Goal: Task Accomplishment & Management: Complete application form

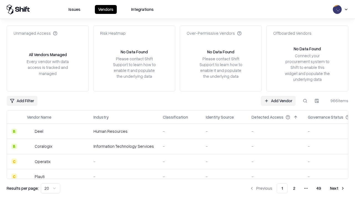
click at [278, 100] on link "Add Vendor" at bounding box center [278, 101] width 35 height 10
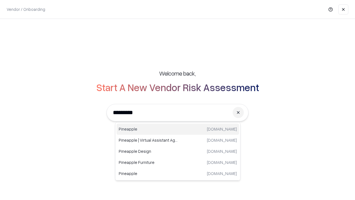
click at [178, 129] on div "Pineapple [DOMAIN_NAME]" at bounding box center [177, 128] width 123 height 11
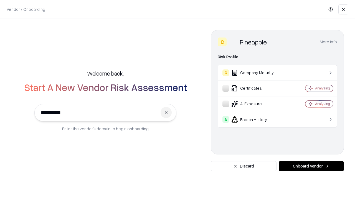
type input "*********"
click at [311, 166] on button "Onboard Vendor" at bounding box center [311, 166] width 65 height 10
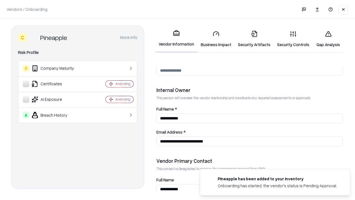
scroll to position [287, 0]
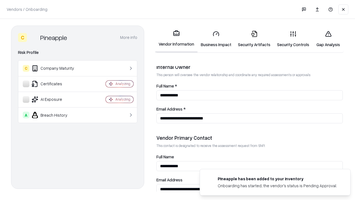
click at [216, 39] on link "Business Impact" at bounding box center [215, 39] width 37 height 26
click at [328, 39] on link "Gap Analysis" at bounding box center [328, 39] width 31 height 26
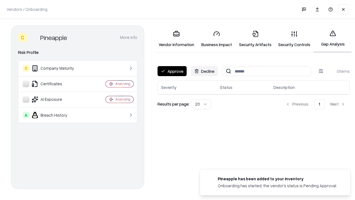
click at [172, 71] on button "Approve" at bounding box center [172, 71] width 29 height 10
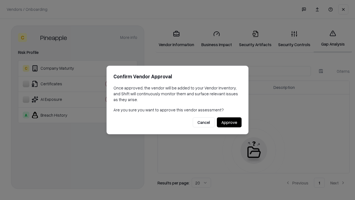
click at [229, 122] on button "Approve" at bounding box center [229, 122] width 25 height 10
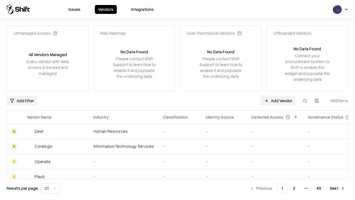
type input "*********"
click at [278, 100] on link "Add Vendor" at bounding box center [278, 101] width 35 height 10
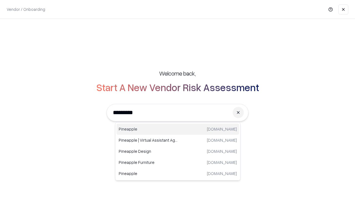
click at [178, 129] on div "Pineapple [DOMAIN_NAME]" at bounding box center [177, 128] width 123 height 11
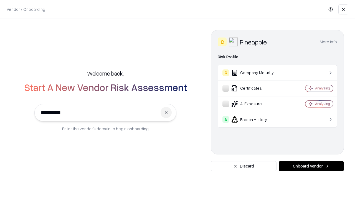
type input "*********"
click at [311, 166] on button "Onboard Vendor" at bounding box center [311, 166] width 65 height 10
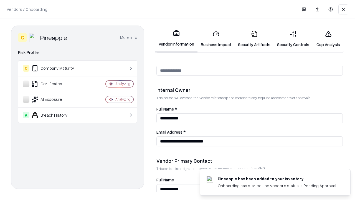
scroll to position [287, 0]
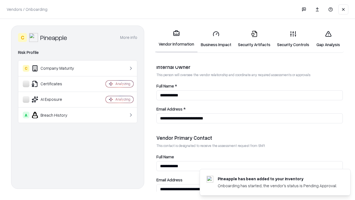
click at [328, 39] on link "Gap Analysis" at bounding box center [328, 39] width 31 height 26
